Goal: Transaction & Acquisition: Purchase product/service

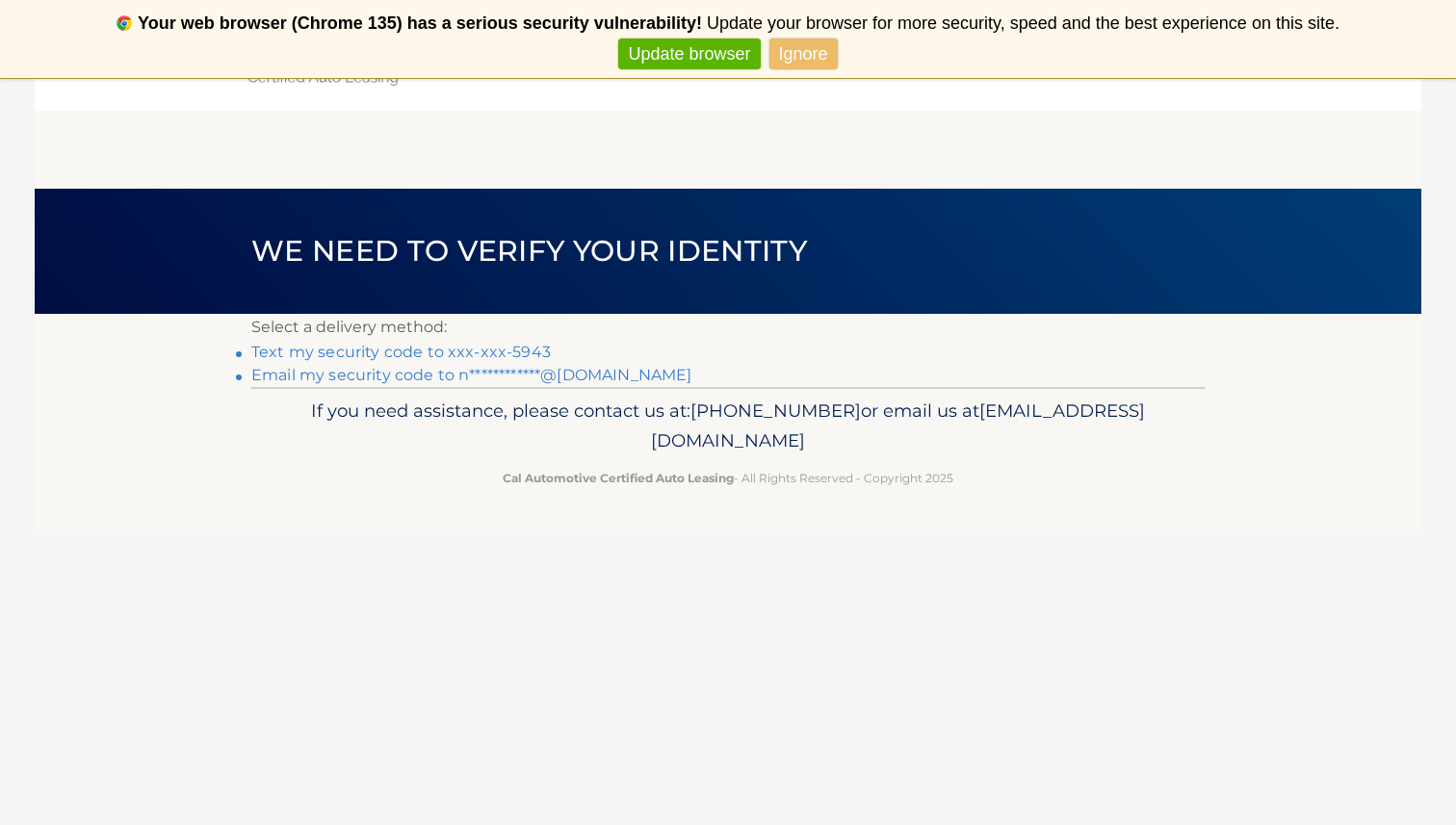
click at [607, 377] on link "**********" at bounding box center [471, 375] width 440 height 18
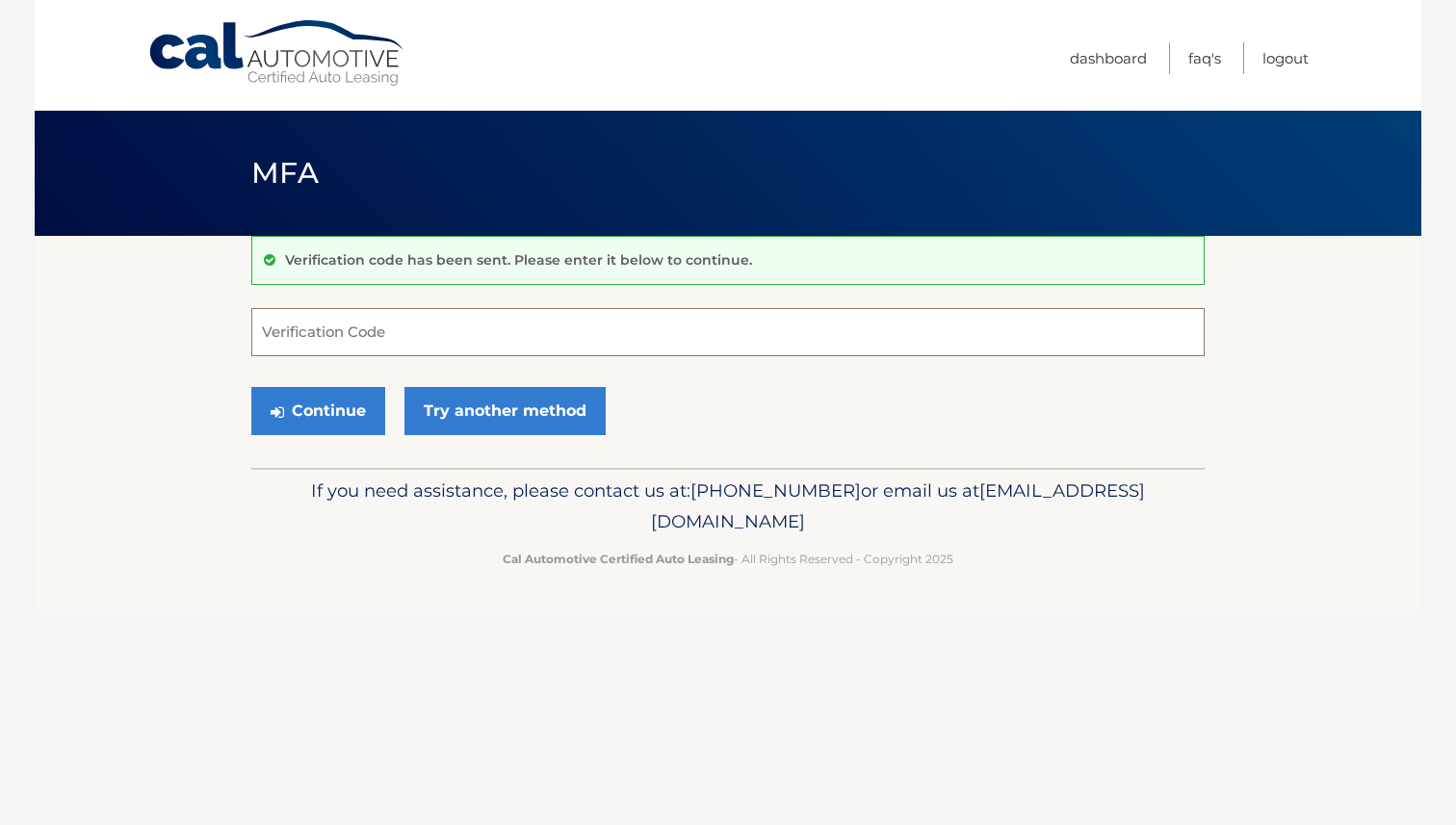
paste input "349975"
click at [355, 412] on button "Continue" at bounding box center [318, 411] width 134 height 48
click at [316, 415] on button "Continue" at bounding box center [318, 411] width 134 height 48
click at [456, 255] on p "Verification code has been sent. Please enter it below to continue." at bounding box center [519, 260] width 467 height 18
click at [448, 331] on input "349975" at bounding box center [727, 332] width 953 height 48
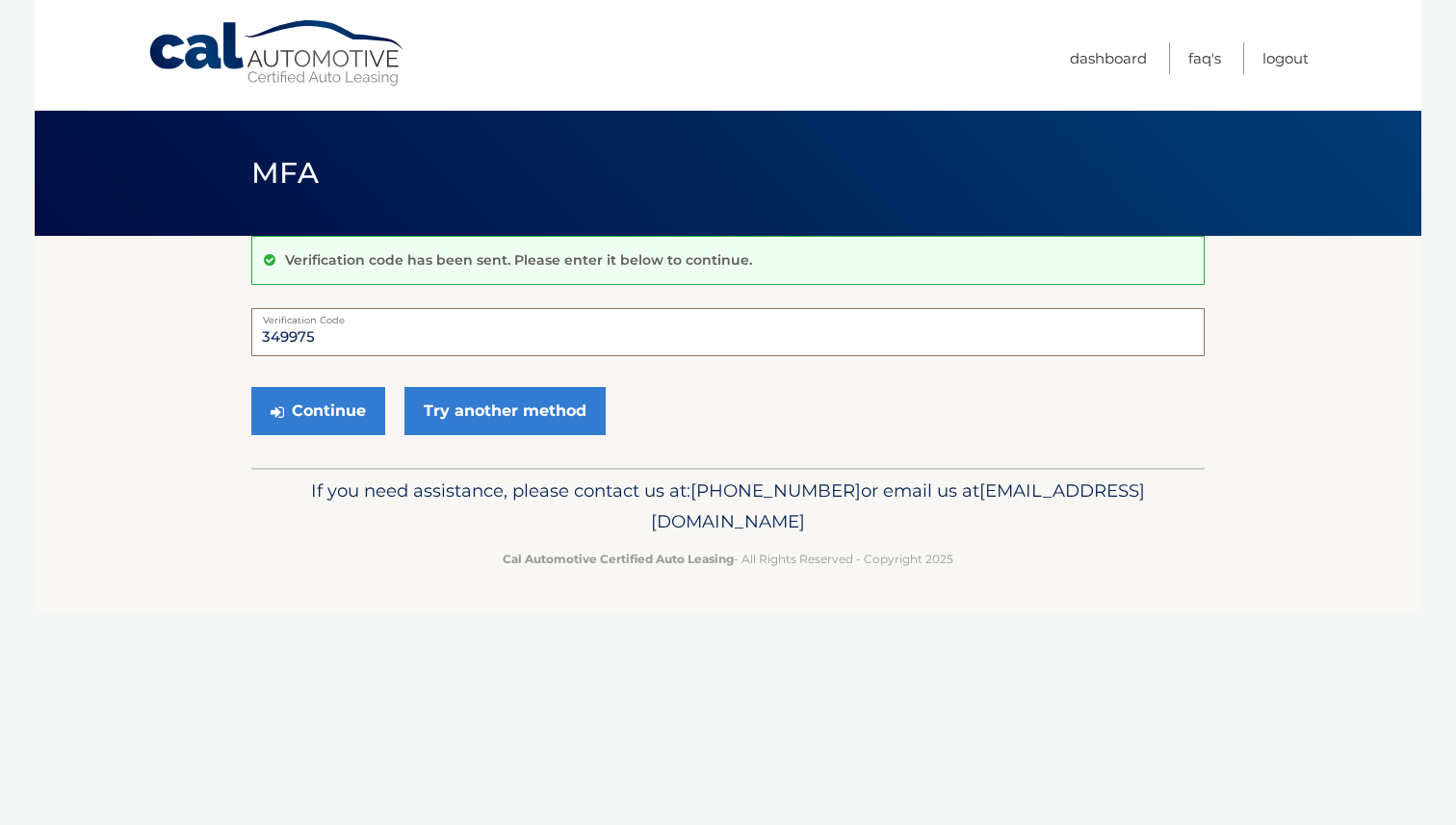
drag, startPoint x: 328, startPoint y: 341, endPoint x: 208, endPoint y: 328, distance: 120.7
click at [208, 328] on section "Verification code has been sent. Please enter it below to continue. 349975 Veri…" at bounding box center [728, 351] width 1387 height 232
type input "349975"
click at [344, 412] on button "Continue" at bounding box center [318, 411] width 134 height 48
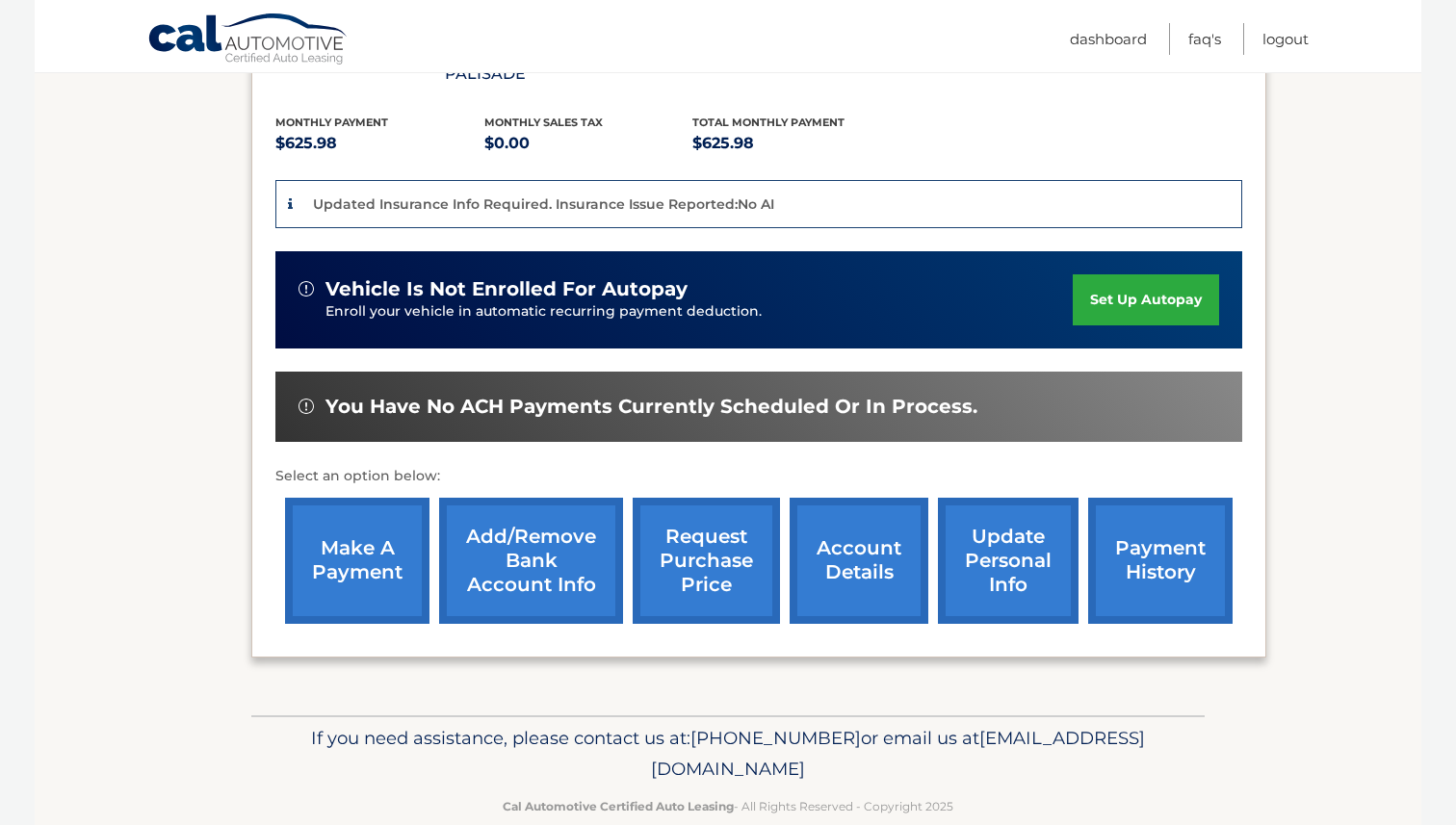
scroll to position [390, 0]
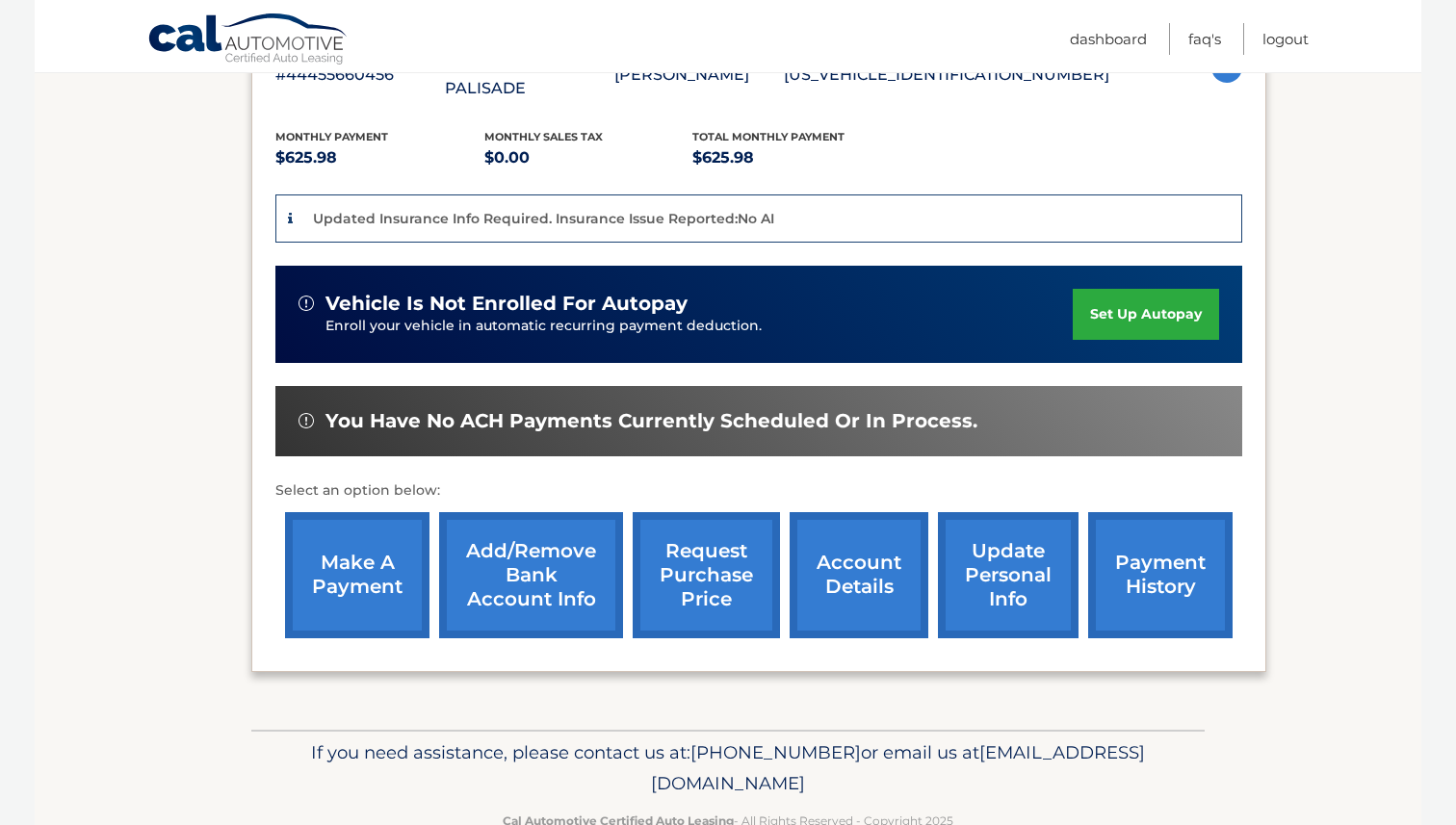
click at [347, 567] on link "make a payment" at bounding box center [357, 575] width 144 height 126
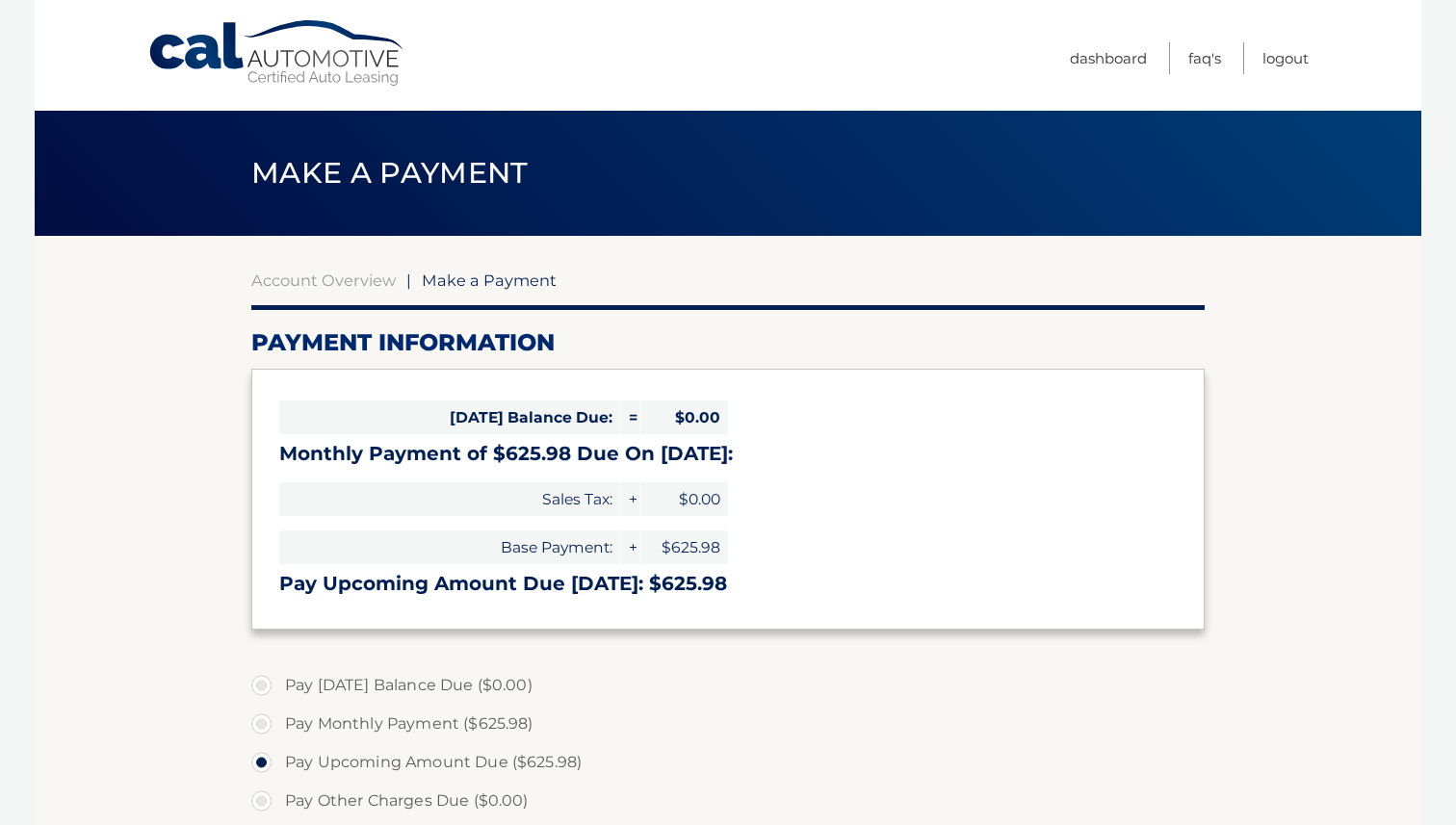
select select "ZjcyYTZkZTQtM2U5MS00NWVmLWIyYjUtMmRjOGE4NmNkZTRh"
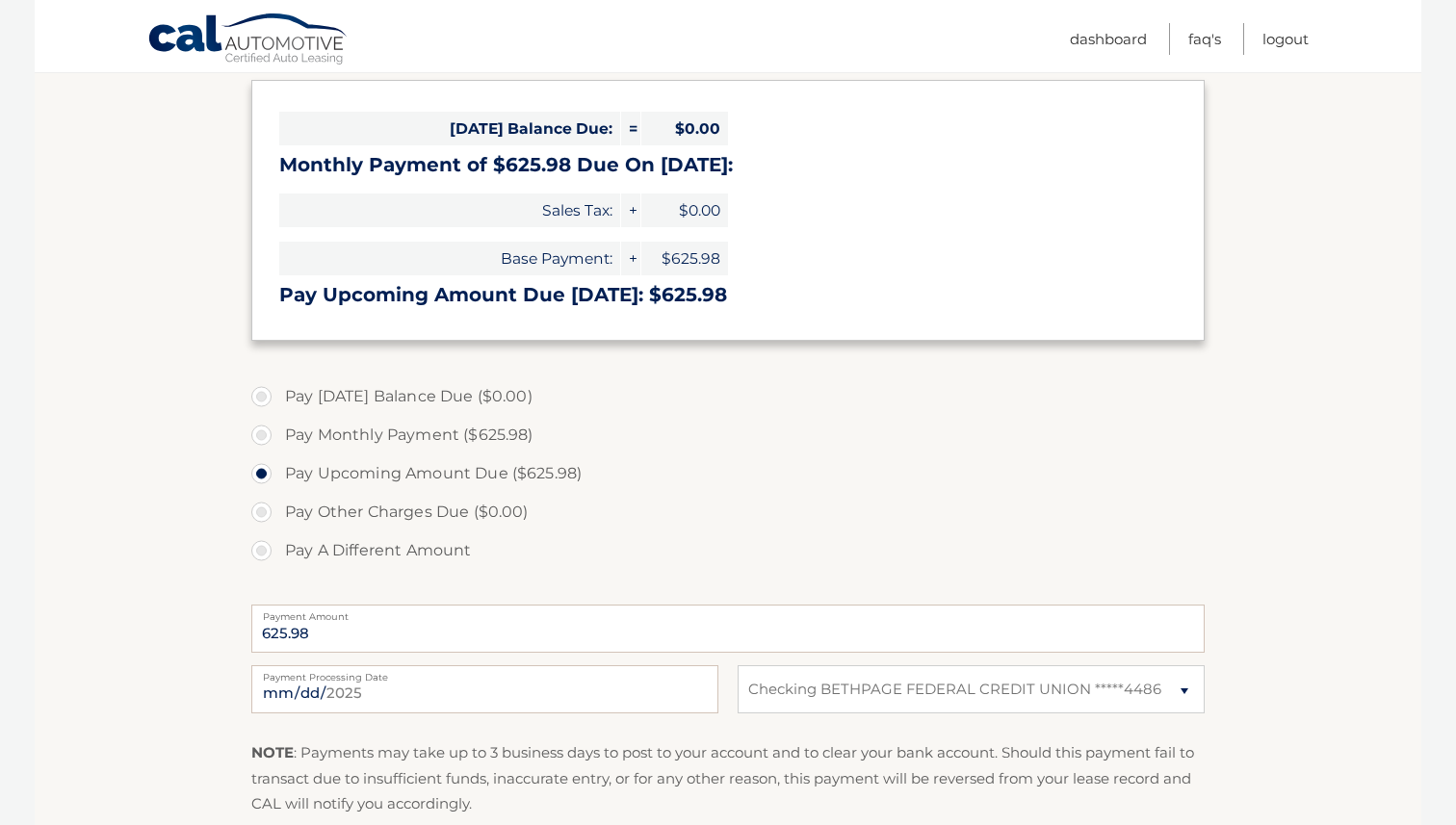
scroll to position [317, 0]
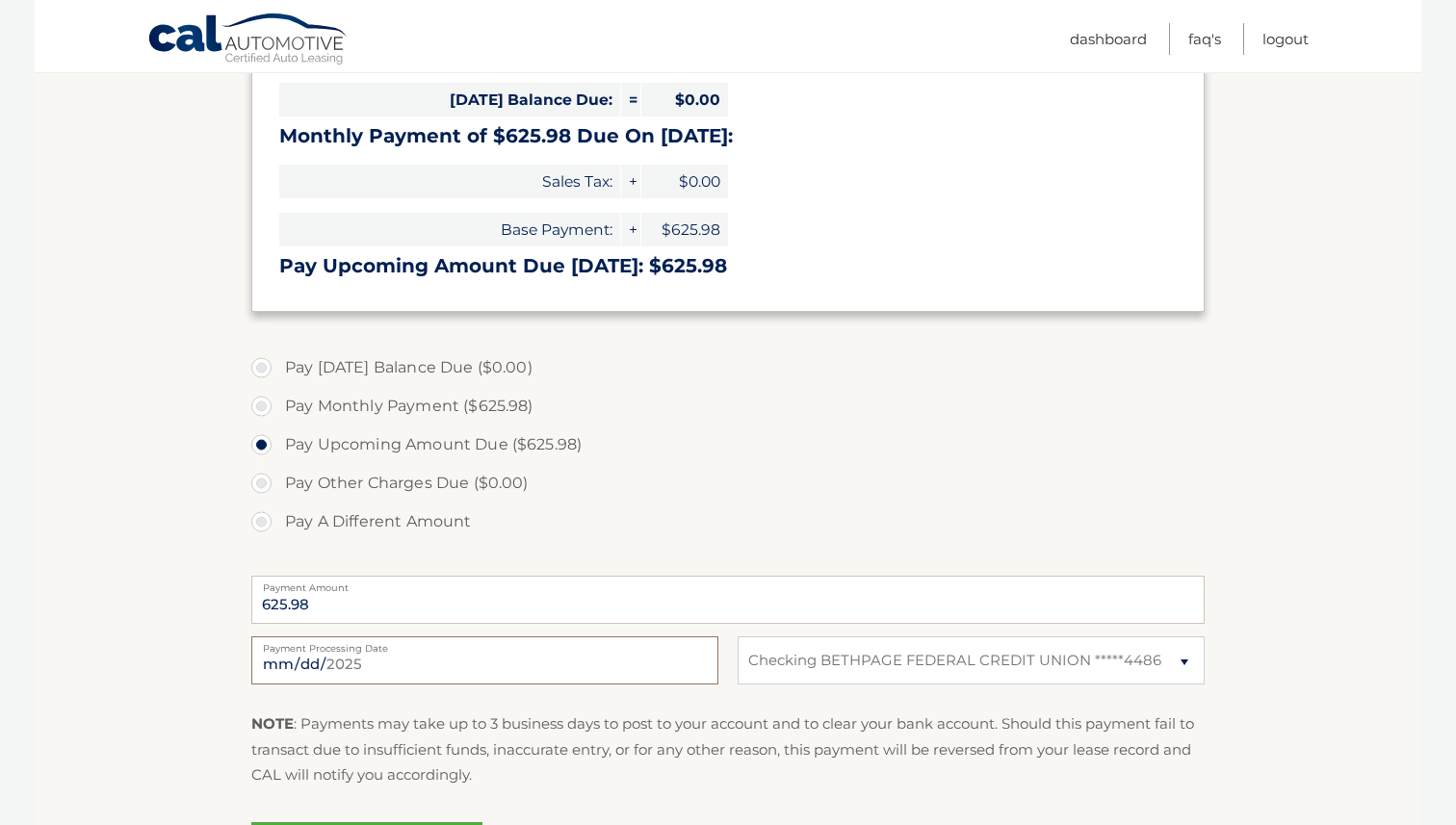
click at [427, 662] on input "[DATE]" at bounding box center [485, 660] width 467 height 48
type input "[DATE]"
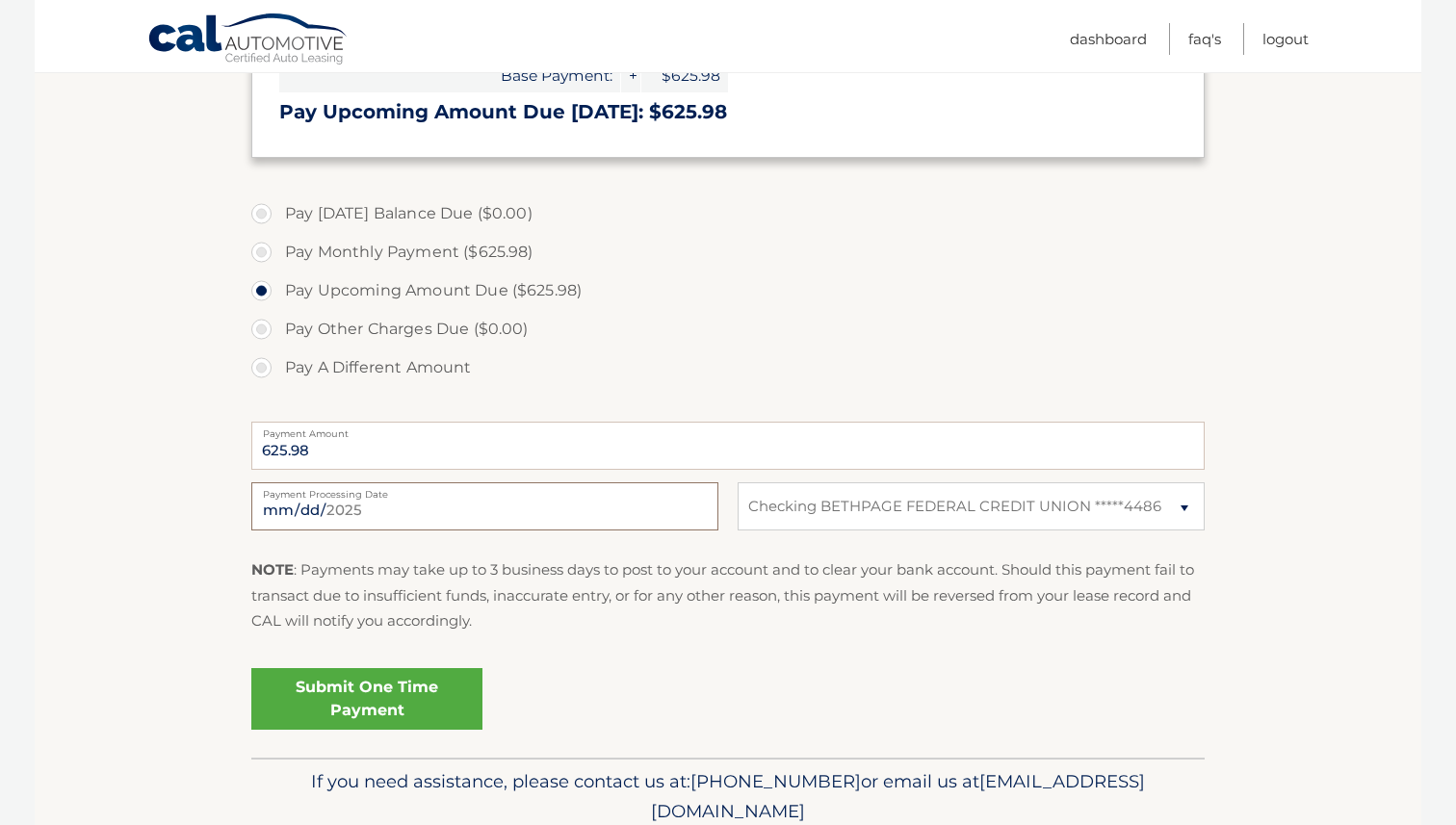
scroll to position [500, 0]
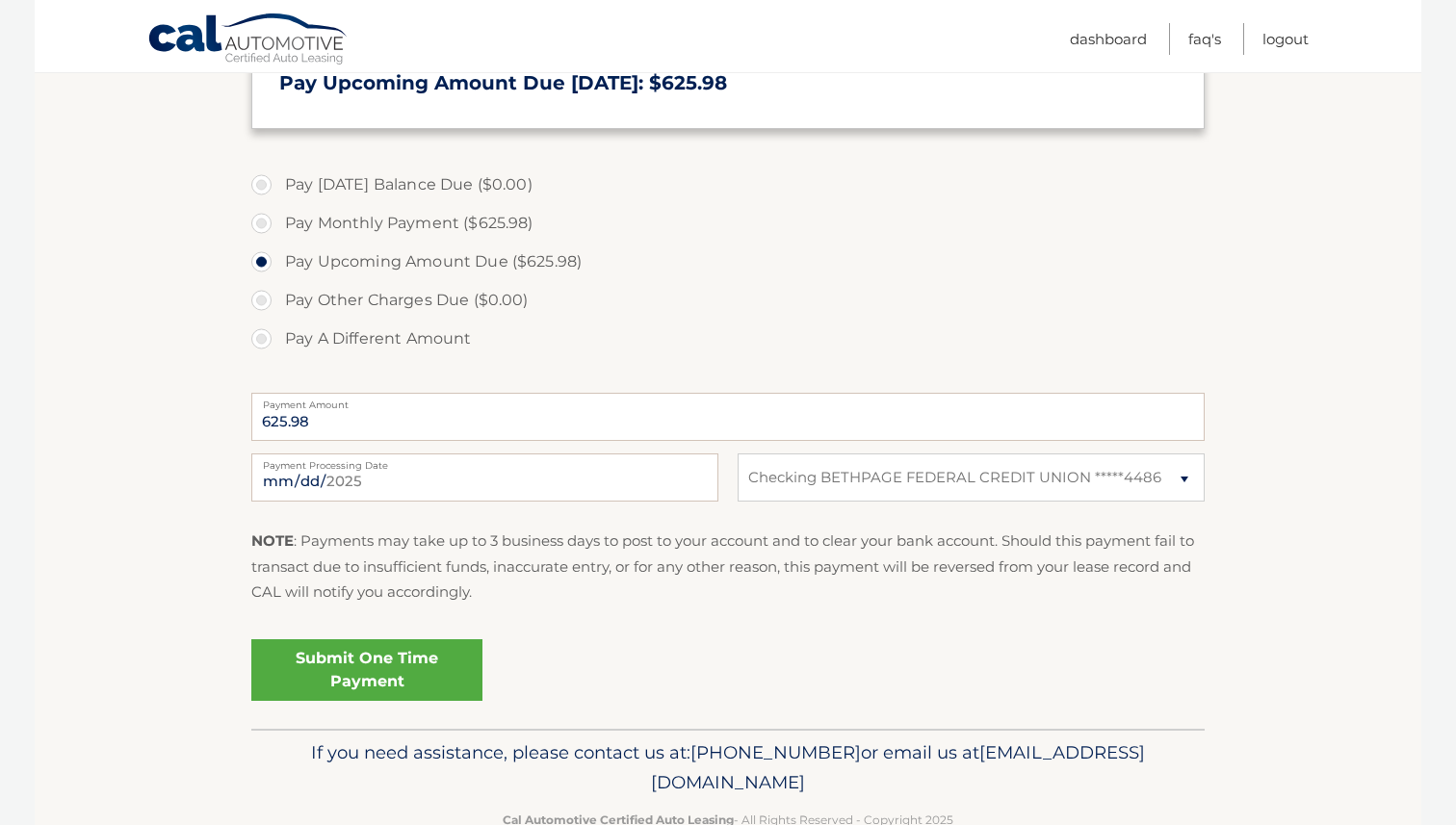
click at [417, 670] on link "Submit One Time Payment" at bounding box center [366, 669] width 231 height 61
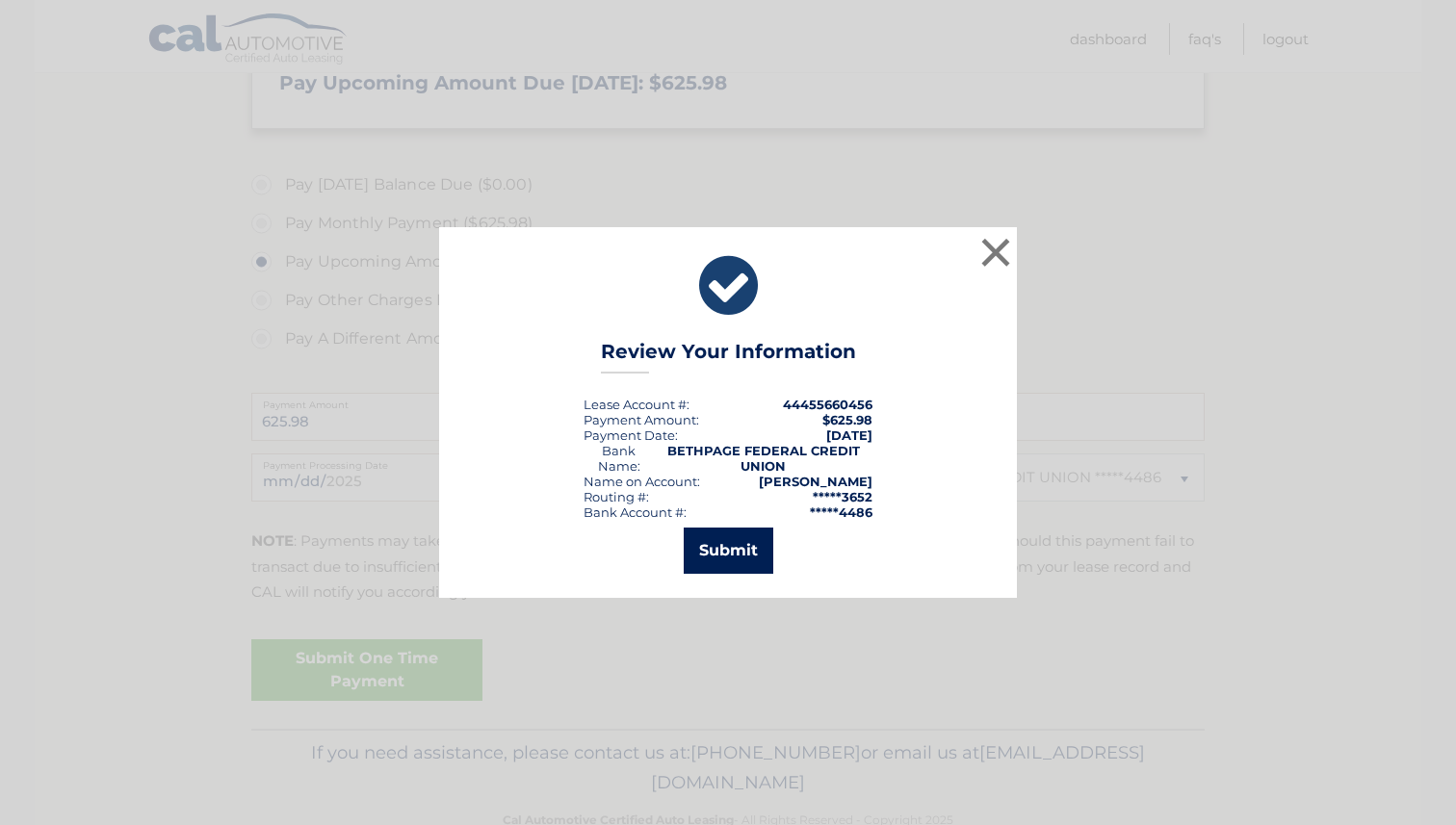
click at [715, 558] on button "Submit" at bounding box center [728, 550] width 90 height 46
